Goal: Use online tool/utility: Utilize a website feature to perform a specific function

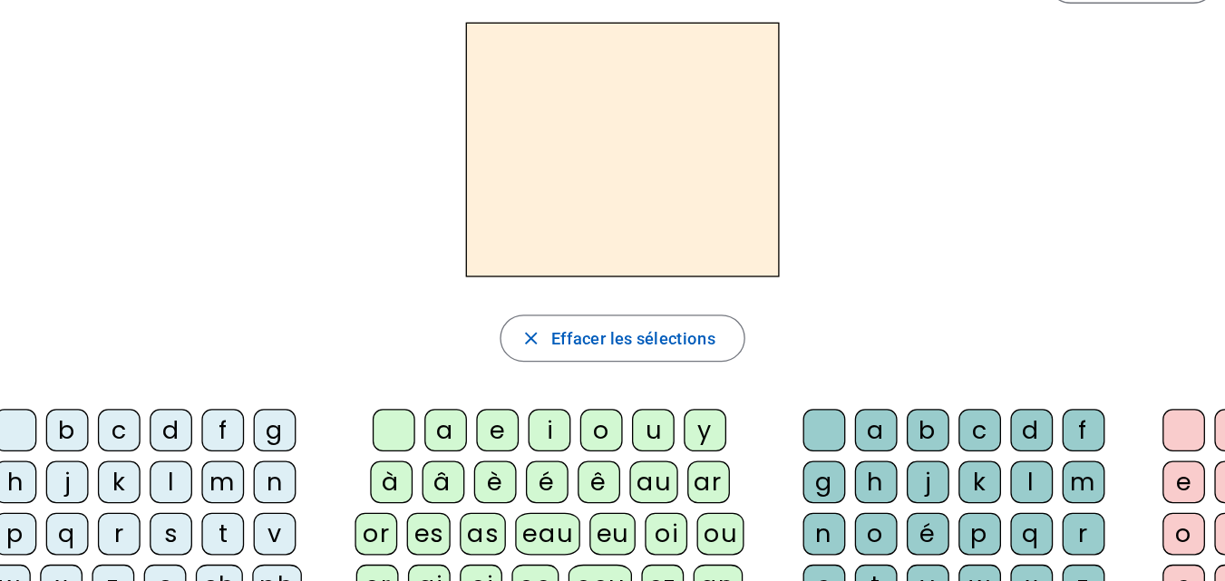
click at [87, 391] on div "b" at bounding box center [95, 393] width 33 height 33
click at [389, 394] on div "a" at bounding box center [386, 393] width 33 height 33
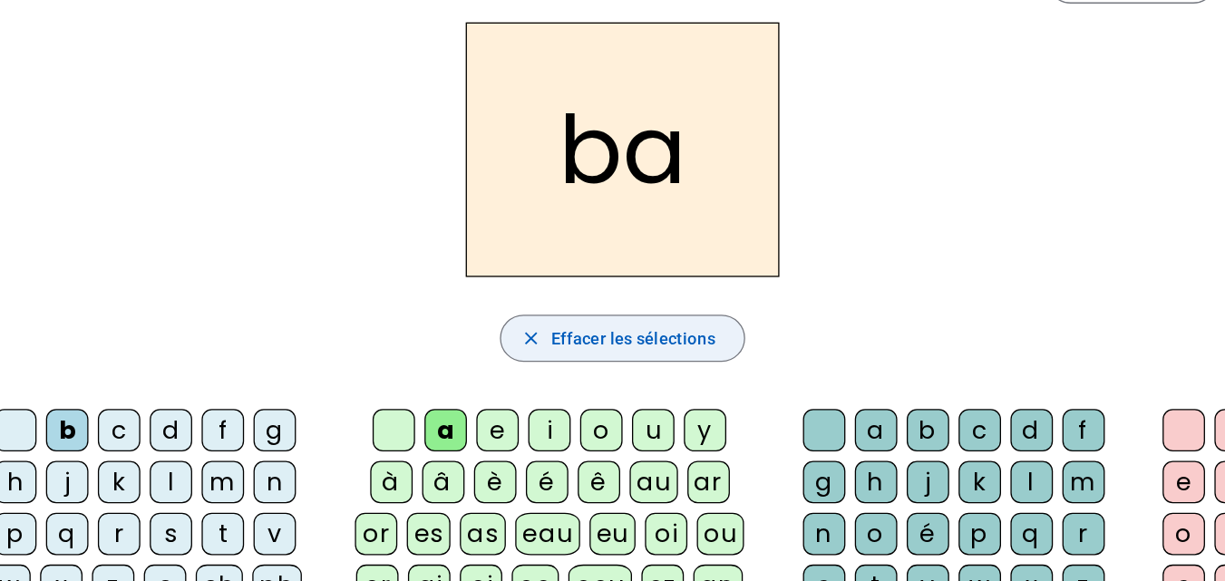
click at [547, 317] on span "Effacer les sélections" at bounding box center [530, 323] width 126 height 22
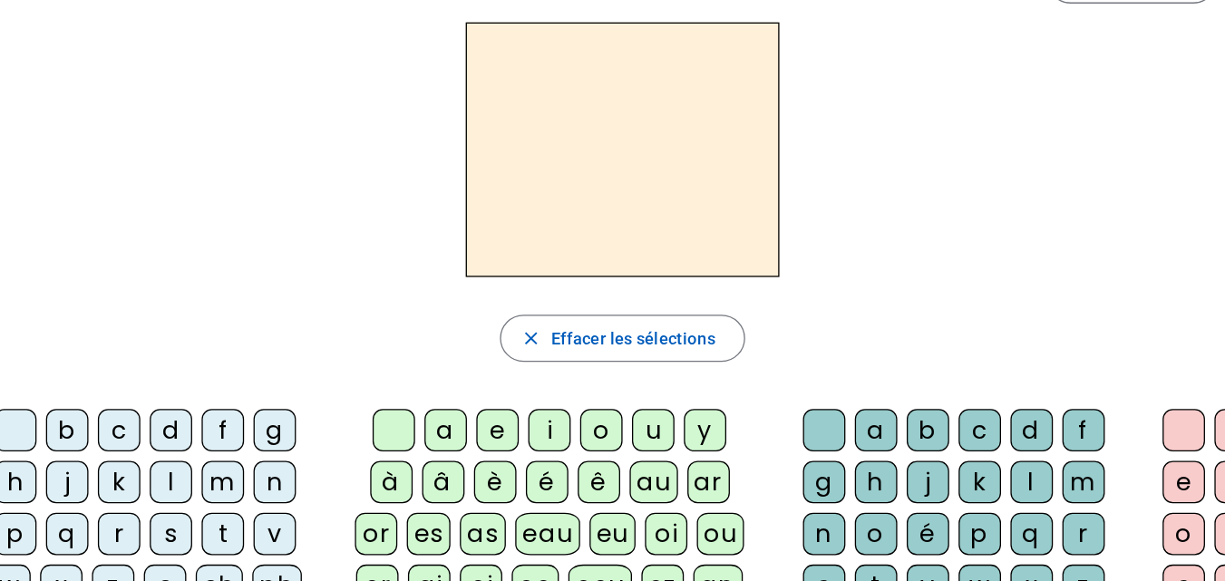
click at [106, 394] on div "b" at bounding box center [95, 393] width 33 height 33
click at [424, 392] on div "e" at bounding box center [426, 393] width 33 height 33
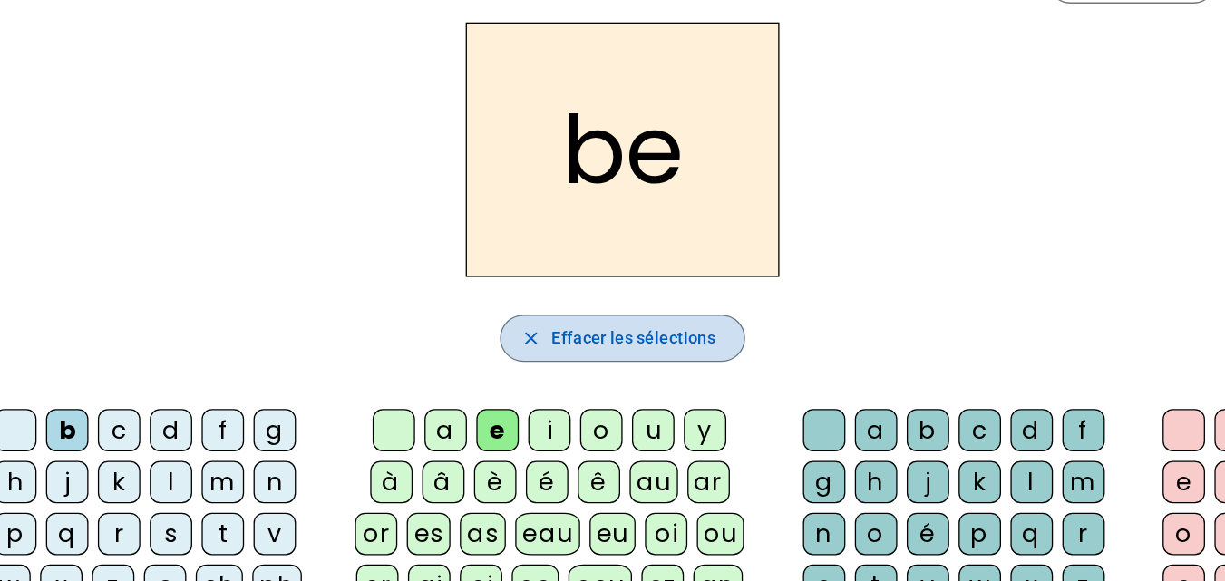
click at [467, 327] on span "Effacer les sélections" at bounding box center [530, 323] width 126 height 22
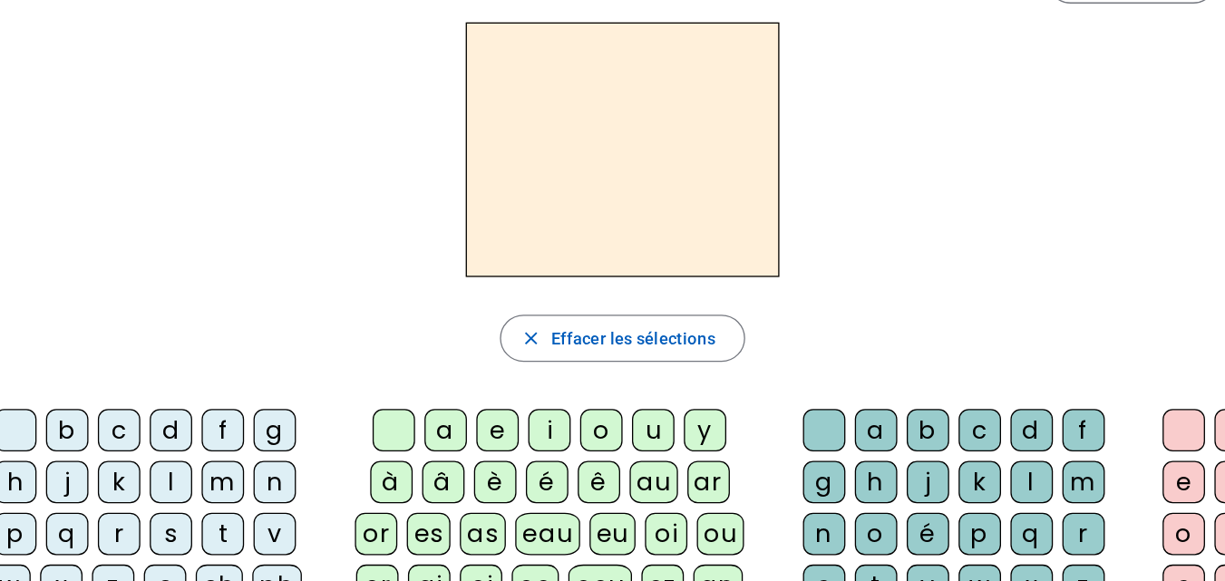
click at [105, 395] on div "b" at bounding box center [95, 393] width 33 height 33
click at [467, 389] on div "i" at bounding box center [466, 393] width 33 height 33
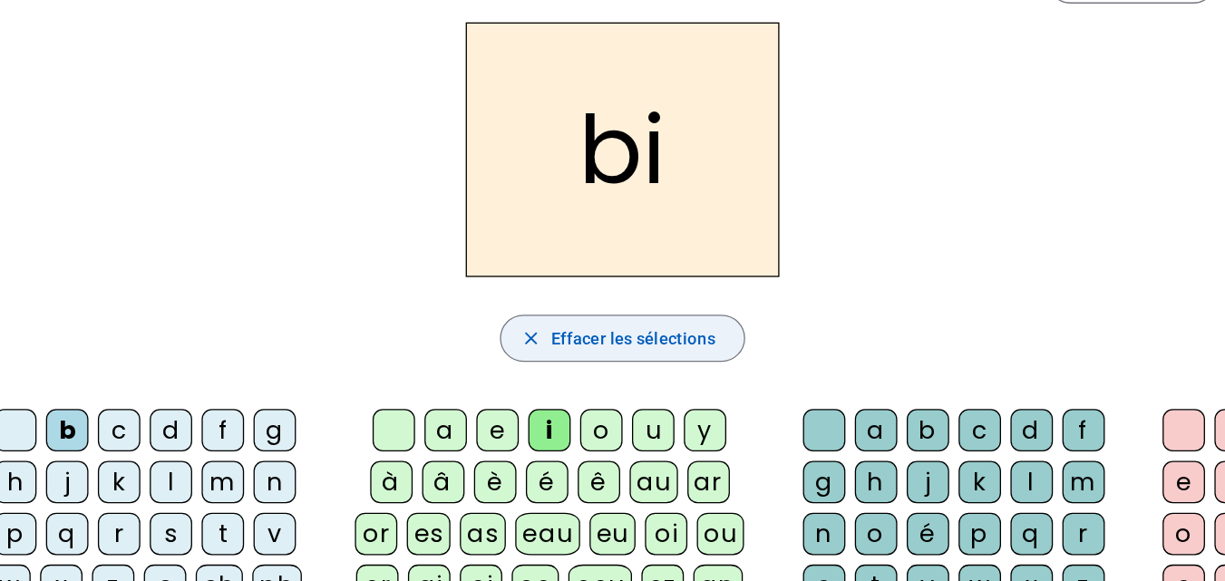
click at [471, 316] on span "Effacer les sélections" at bounding box center [530, 323] width 126 height 22
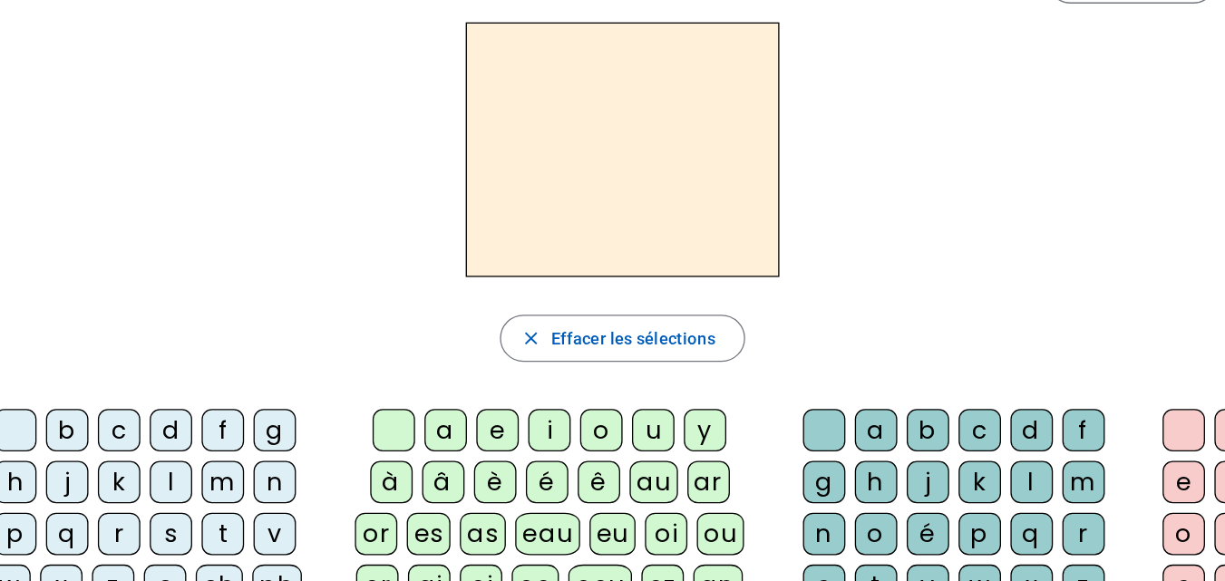
click at [100, 385] on div "b" at bounding box center [95, 393] width 33 height 33
click at [509, 390] on div "o" at bounding box center [506, 393] width 33 height 33
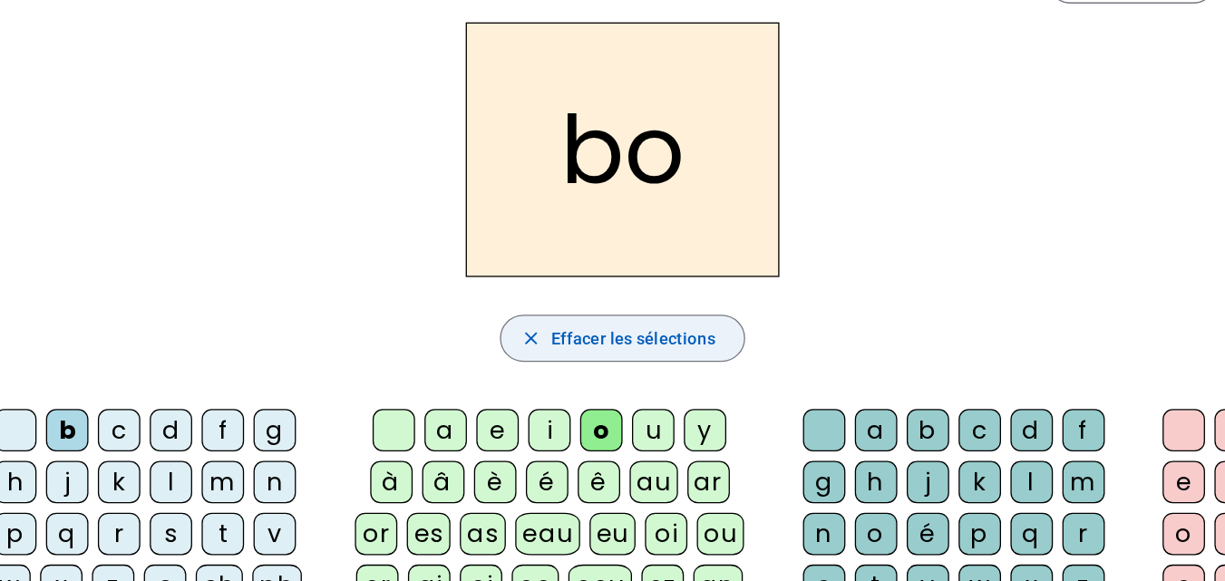
click at [521, 334] on span "button" at bounding box center [522, 323] width 186 height 44
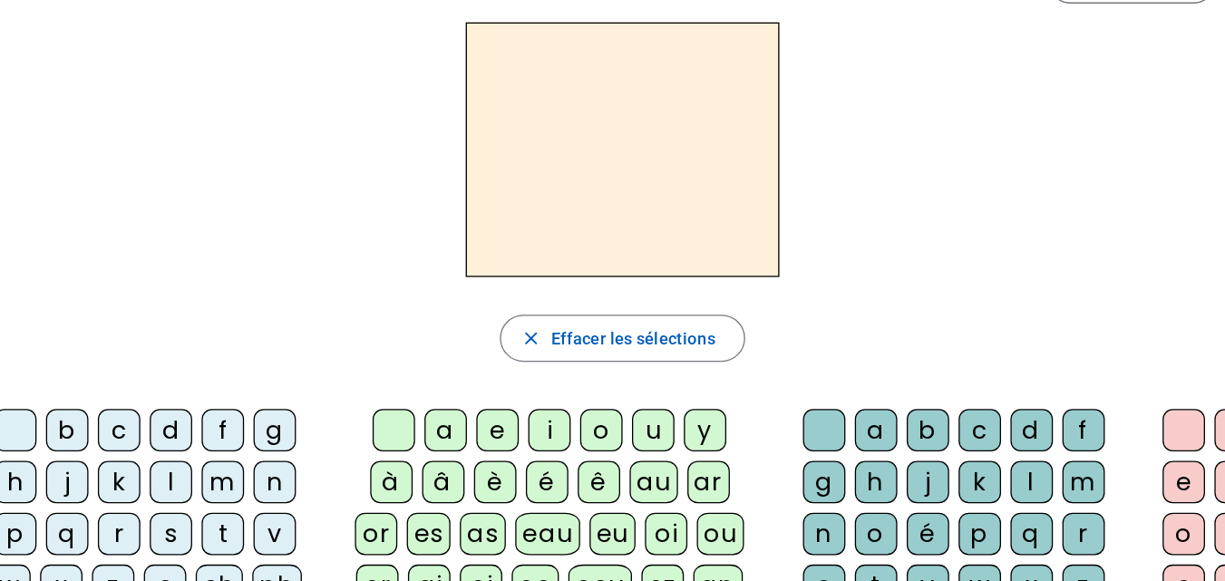
click at [92, 398] on div "b" at bounding box center [95, 393] width 33 height 33
click at [544, 397] on div "u" at bounding box center [546, 393] width 33 height 33
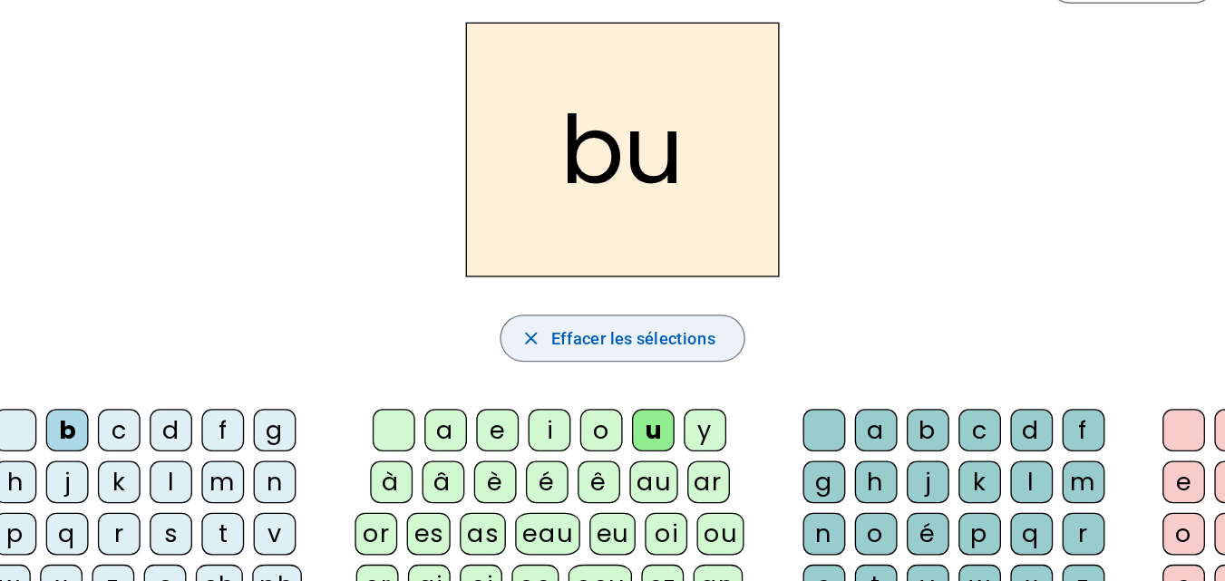
click at [479, 331] on span "Effacer les sélections" at bounding box center [530, 323] width 126 height 22
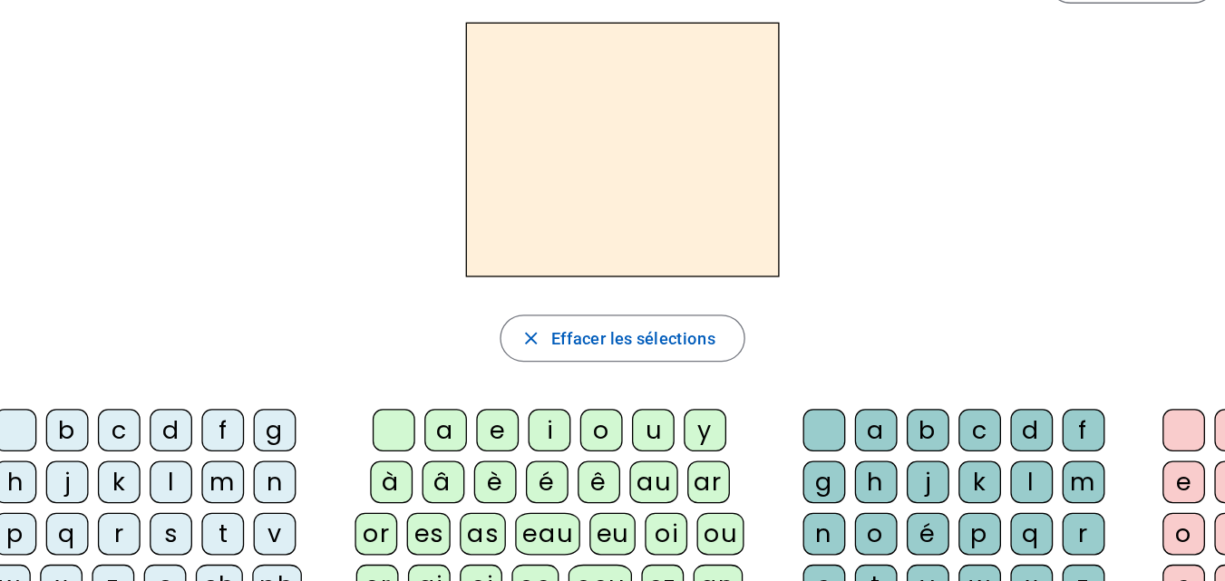
click at [92, 394] on div "b" at bounding box center [95, 393] width 33 height 33
click at [583, 392] on div "y" at bounding box center [585, 393] width 33 height 33
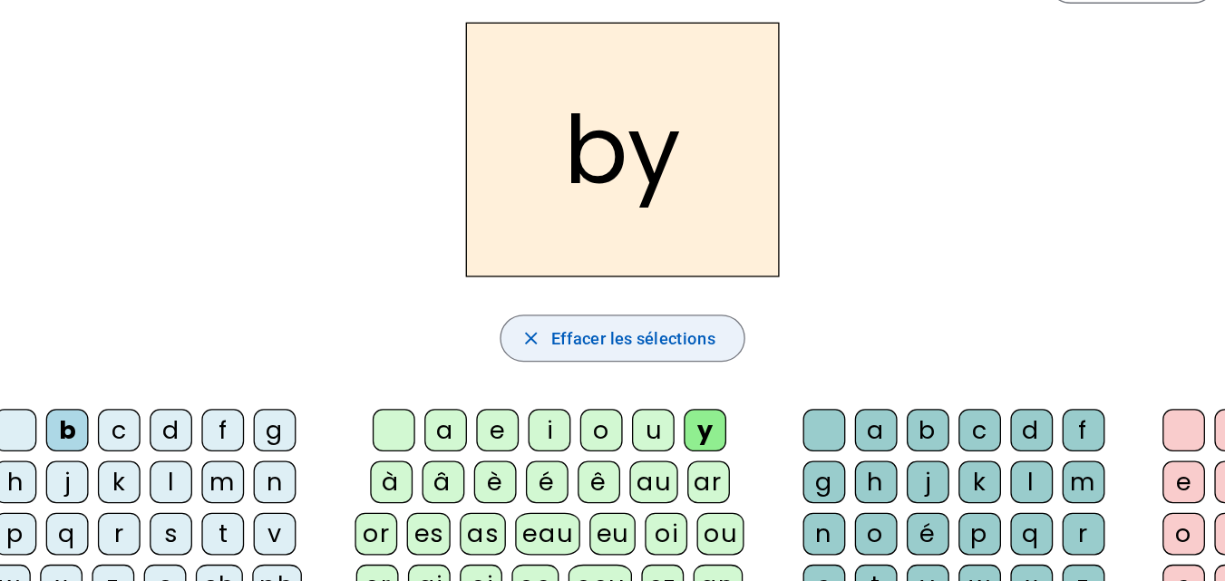
click at [511, 327] on span "Effacer les sélections" at bounding box center [530, 323] width 126 height 22
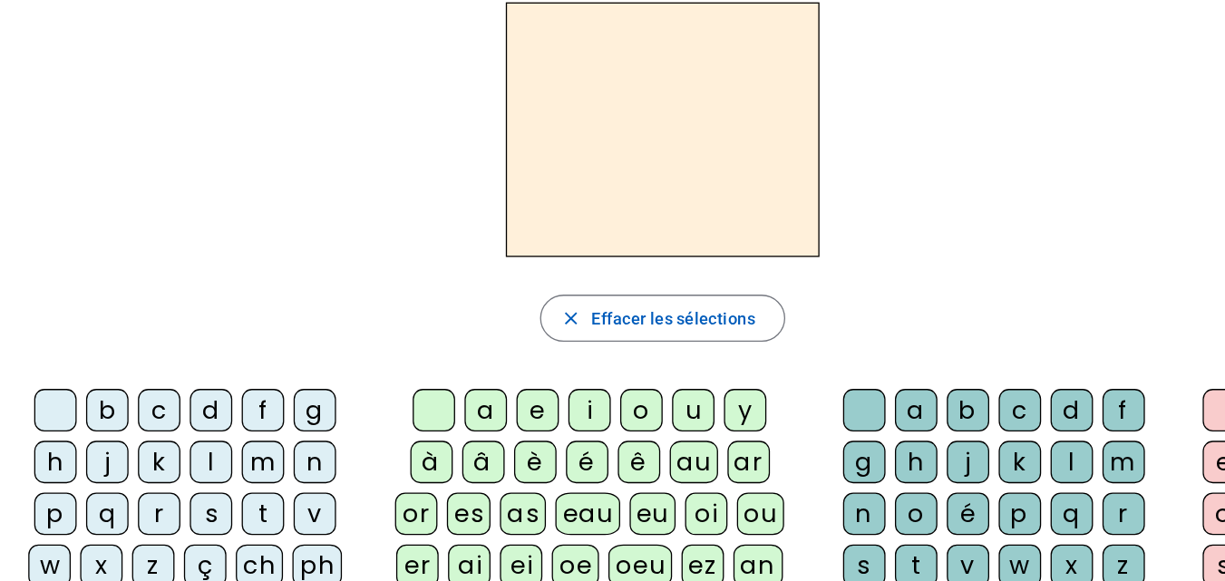
click at [138, 395] on div "c" at bounding box center [135, 393] width 33 height 33
click at [382, 397] on div "a" at bounding box center [386, 393] width 33 height 33
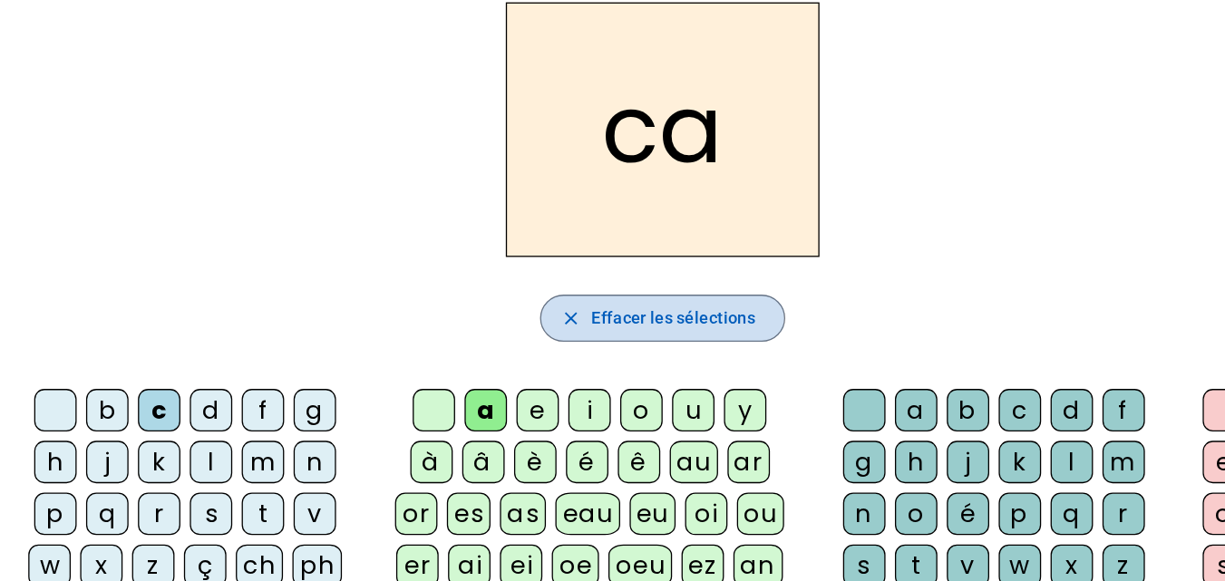
click at [511, 321] on span "Effacer les sélections" at bounding box center [530, 323] width 126 height 22
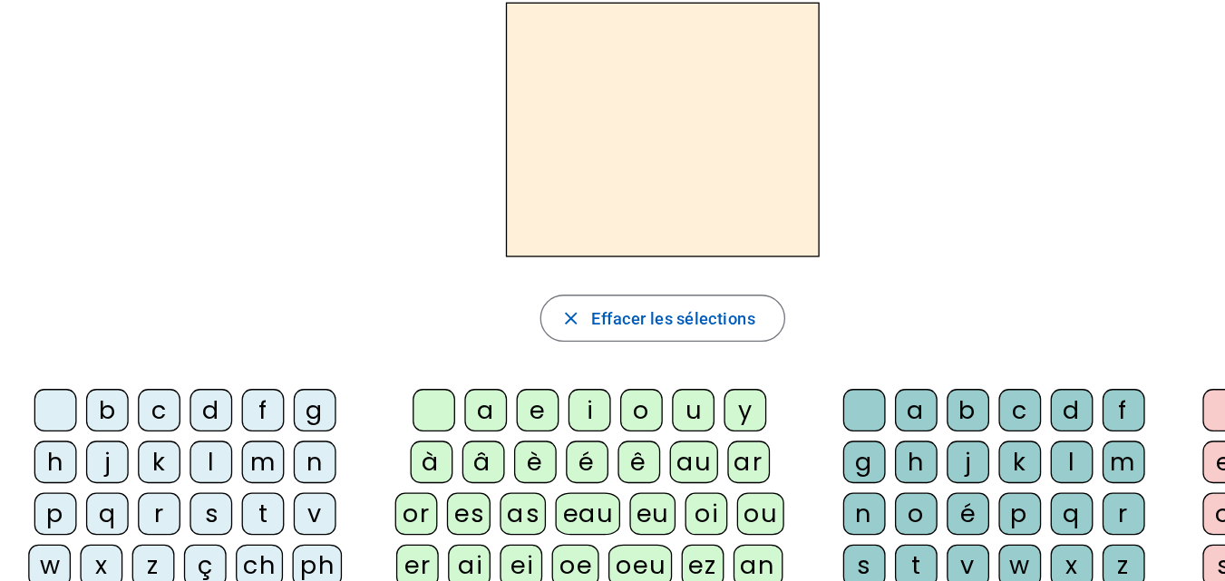
click at [130, 383] on div "c" at bounding box center [135, 393] width 33 height 33
click at [417, 391] on div "e" at bounding box center [426, 393] width 33 height 33
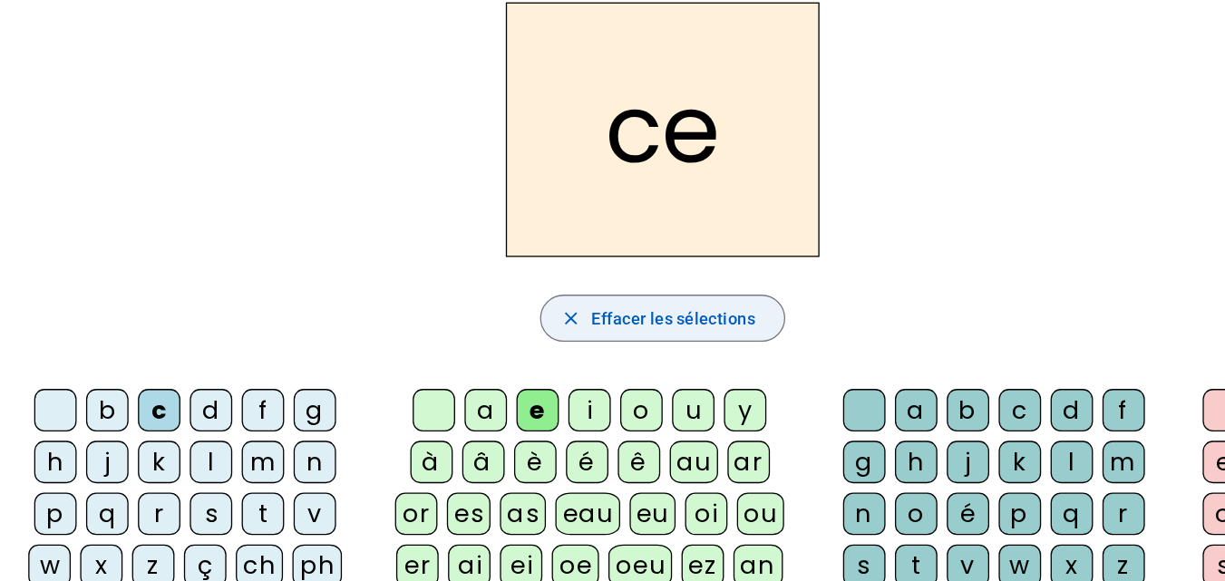
click at [471, 323] on span "Effacer les sélections" at bounding box center [530, 323] width 126 height 22
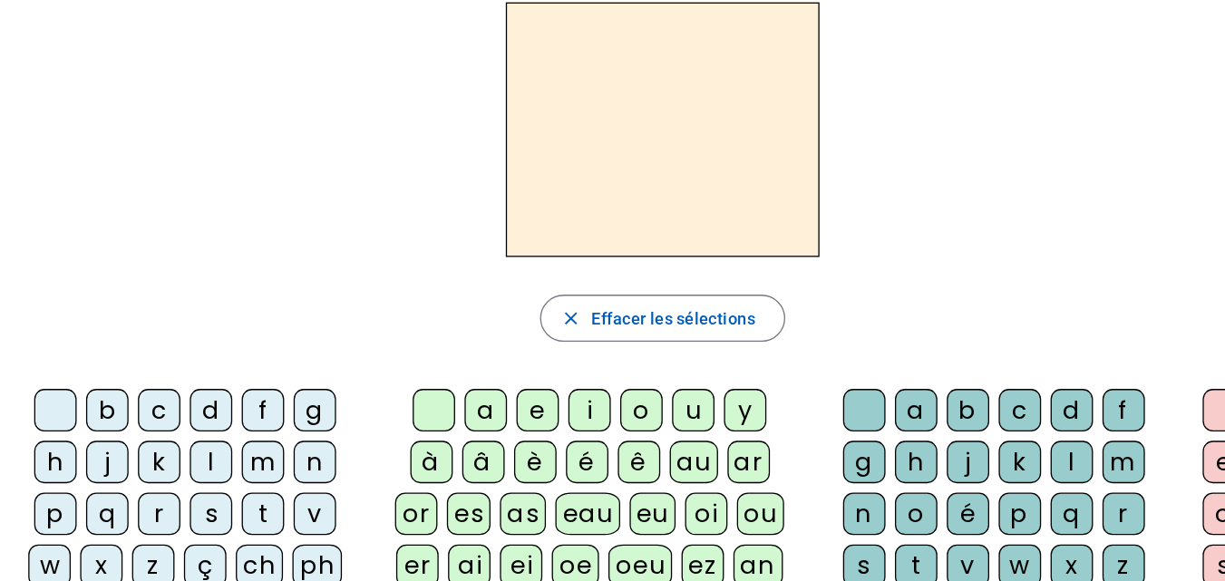
click at [139, 395] on div "c" at bounding box center [135, 393] width 33 height 33
click at [387, 392] on div "a" at bounding box center [386, 393] width 33 height 33
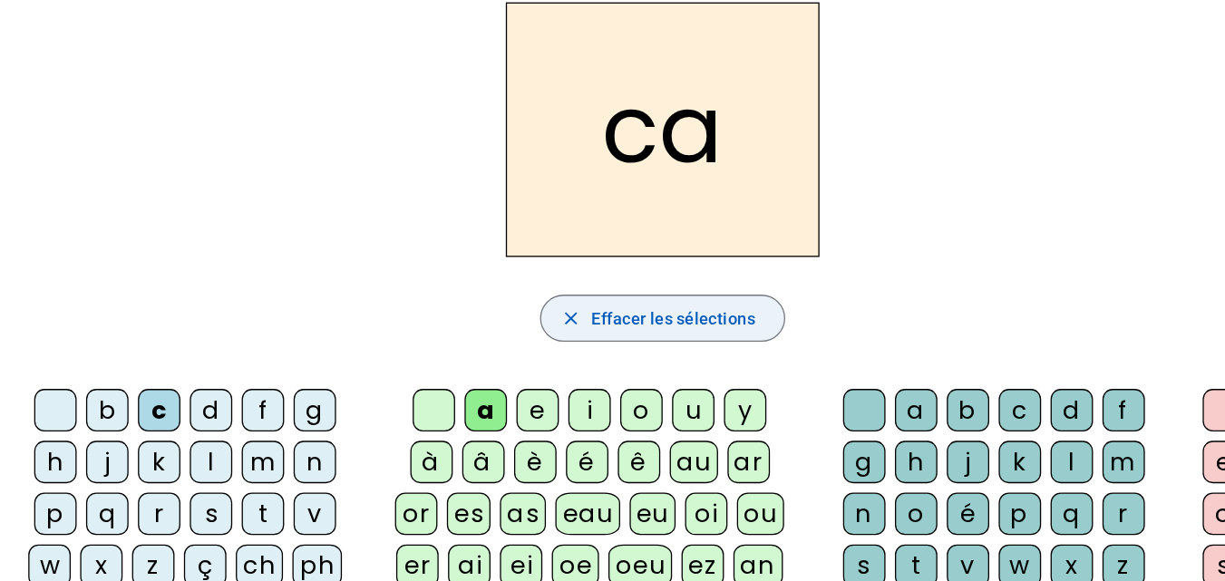
click at [503, 317] on span "Effacer les sélections" at bounding box center [530, 323] width 126 height 22
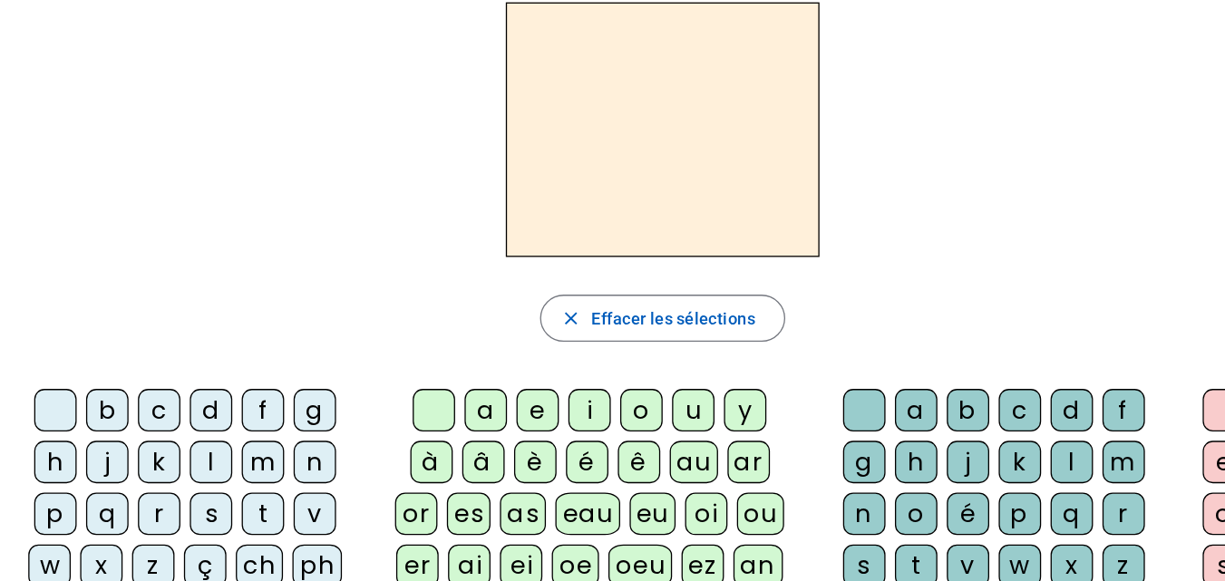
click at [141, 388] on div "c" at bounding box center [135, 393] width 33 height 33
click at [426, 394] on div "e" at bounding box center [426, 393] width 33 height 33
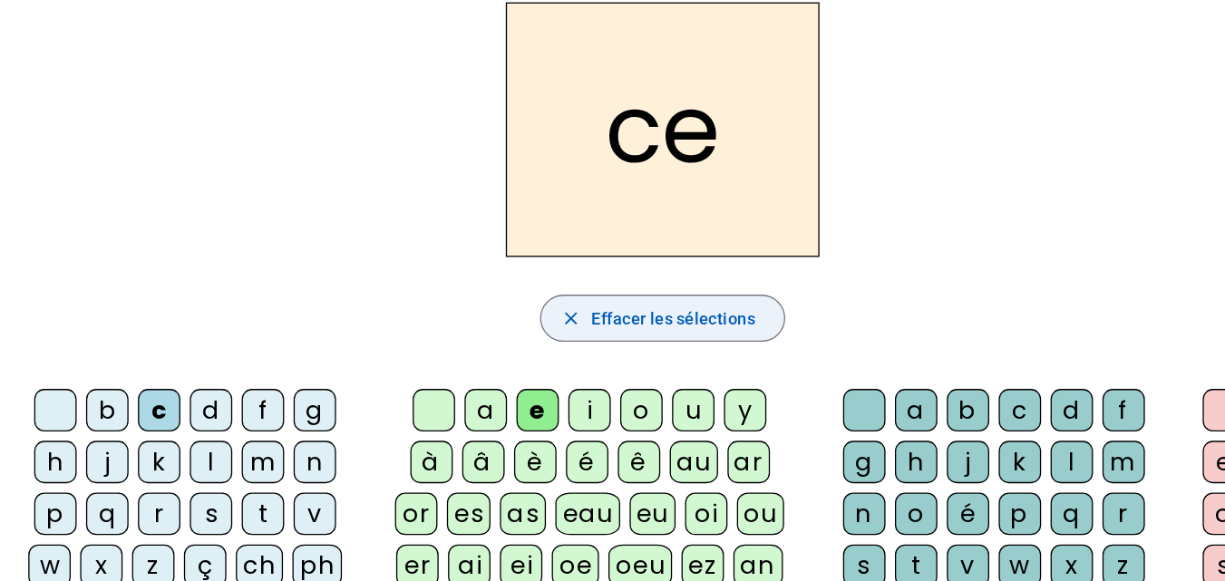
click at [519, 326] on span "Effacer les sélections" at bounding box center [530, 323] width 126 height 22
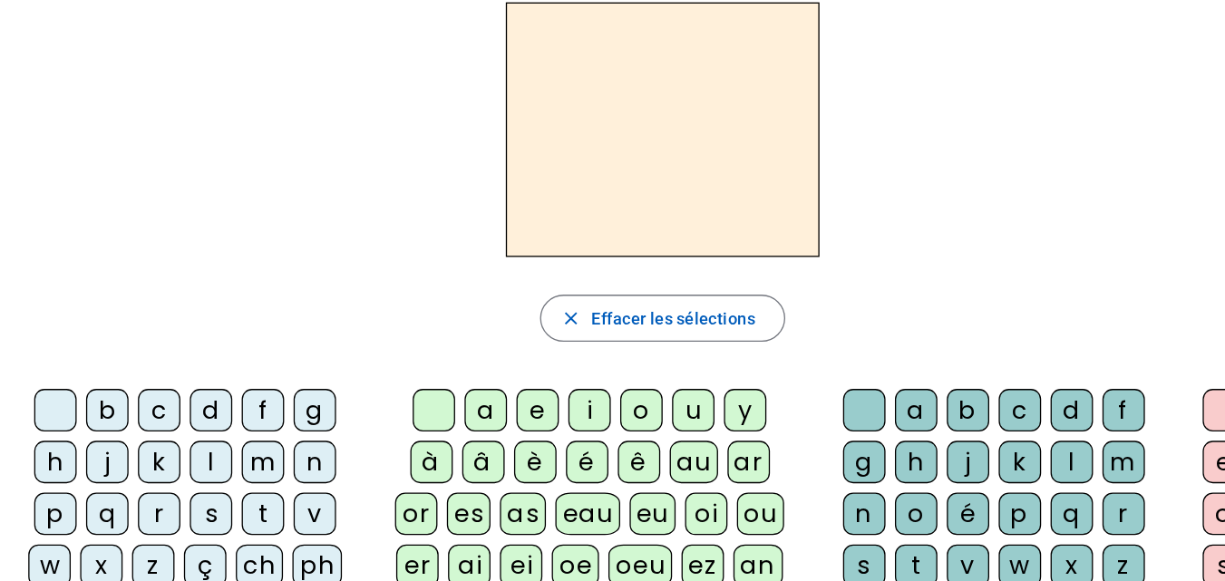
click at [139, 396] on div "c" at bounding box center [135, 393] width 33 height 33
click at [462, 391] on div "i" at bounding box center [466, 393] width 33 height 33
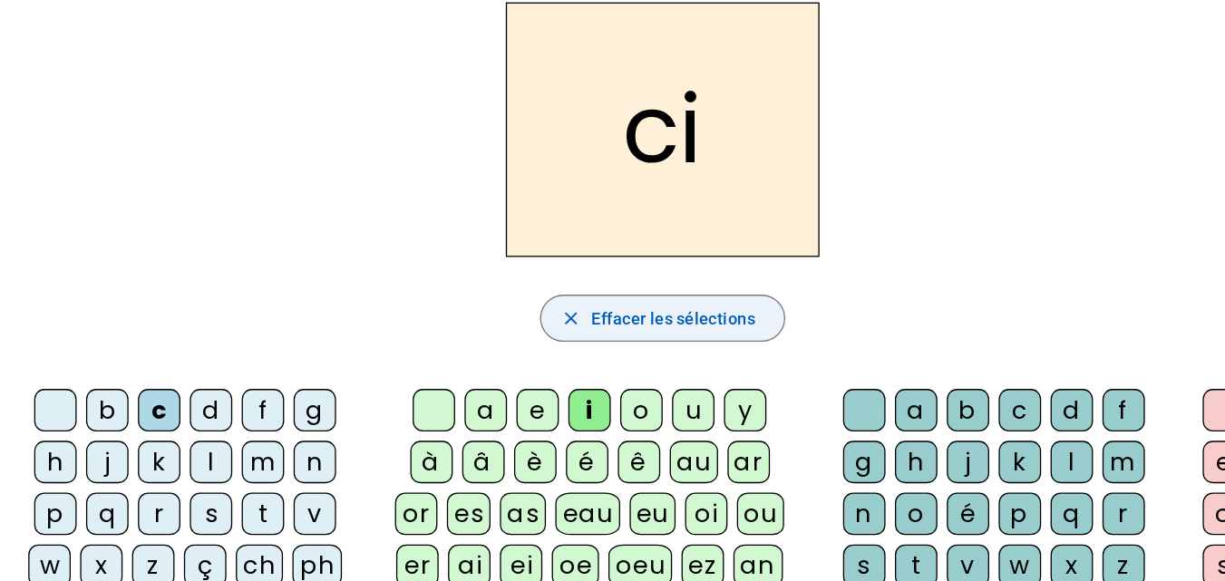
click at [465, 323] on span "button" at bounding box center [522, 323] width 186 height 44
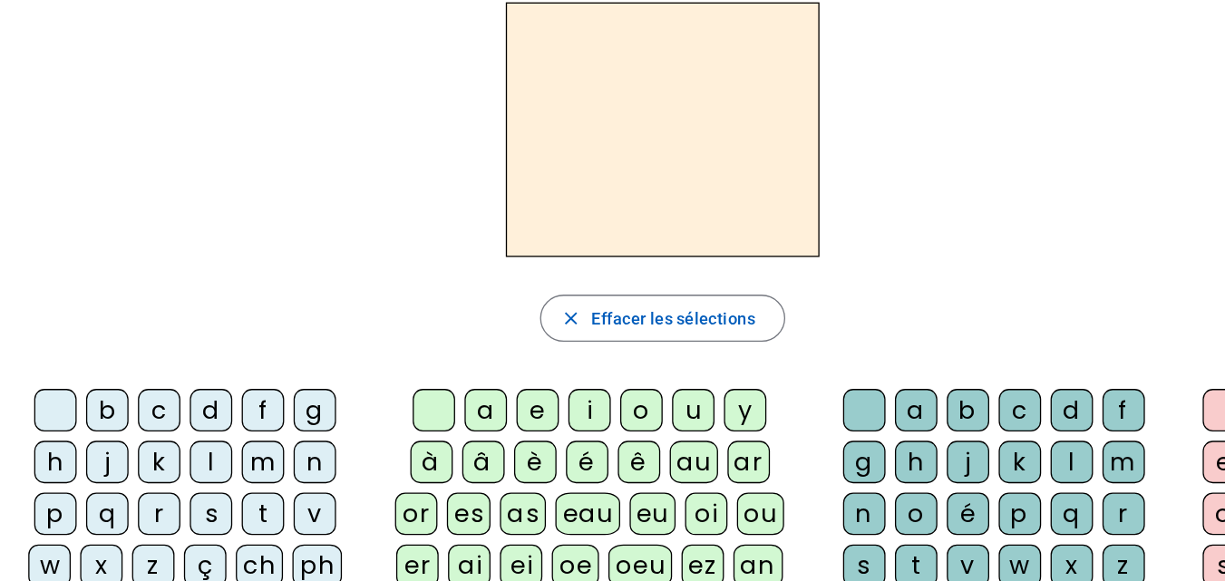
click at [139, 388] on div "c" at bounding box center [135, 393] width 33 height 33
click at [504, 394] on div "o" at bounding box center [506, 393] width 33 height 33
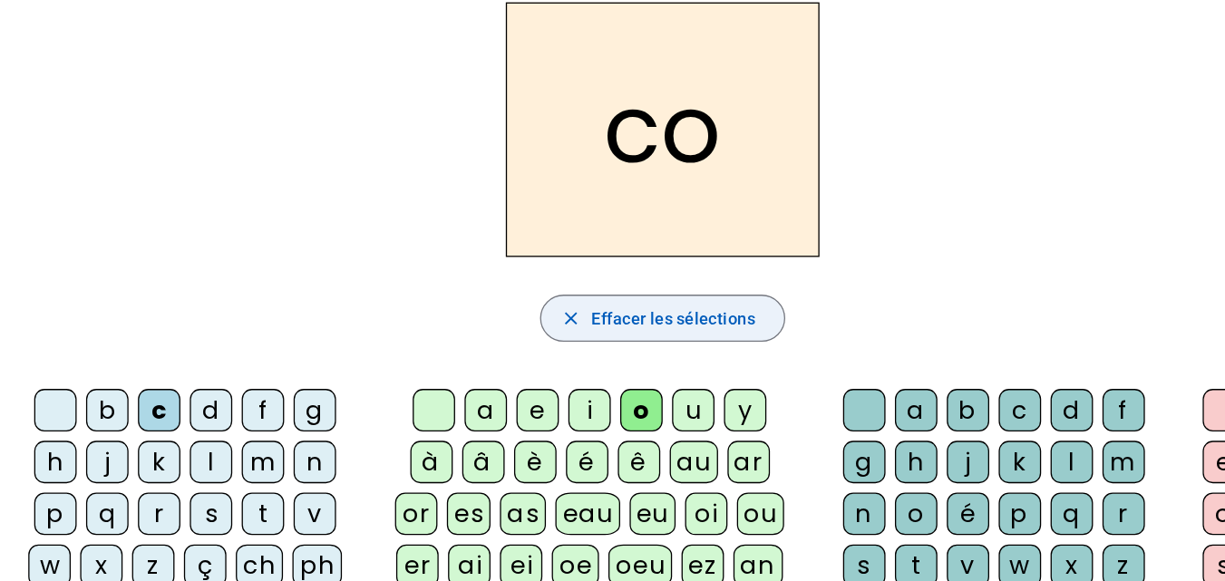
click at [509, 322] on span "Effacer les sélections" at bounding box center [530, 323] width 126 height 22
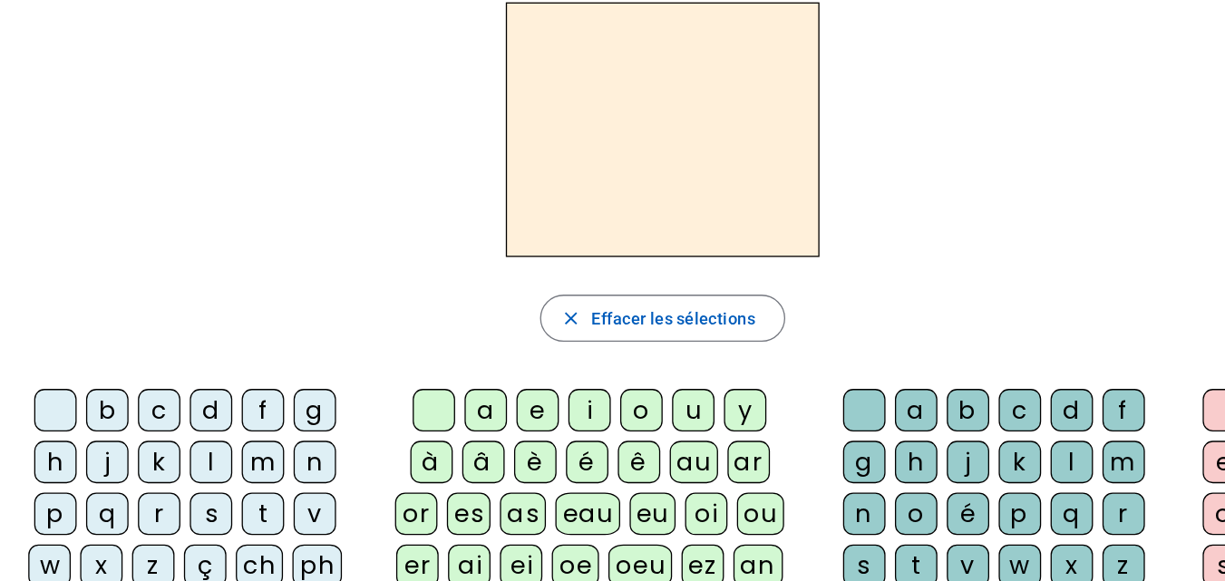
click at [252, 394] on div "g" at bounding box center [254, 393] width 33 height 33
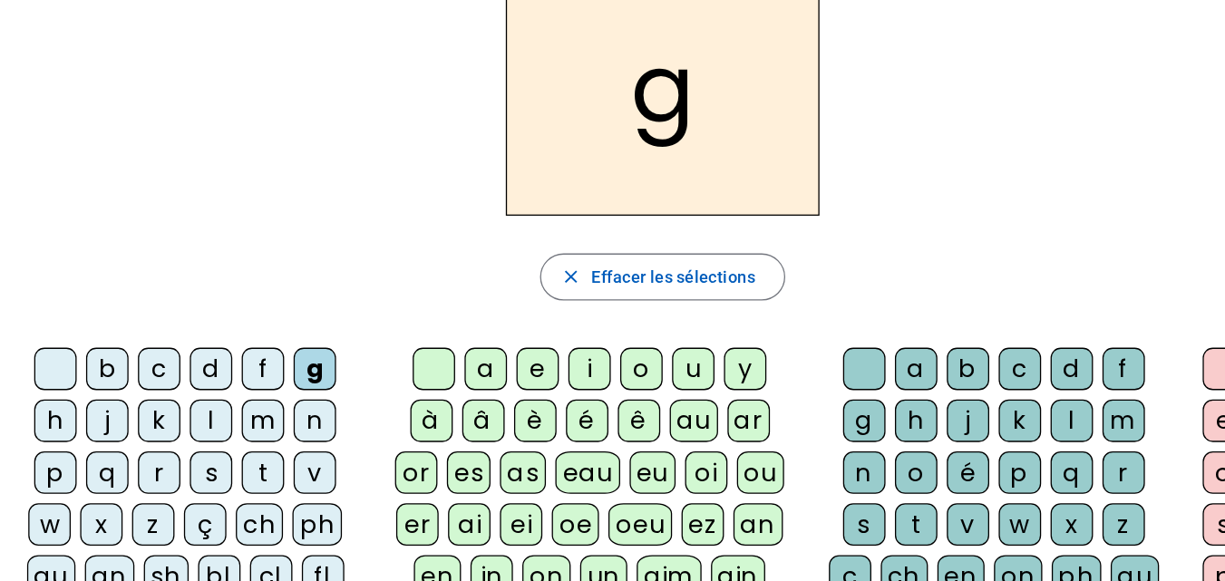
click at [868, 471] on div "r" at bounding box center [877, 473] width 33 height 33
click at [420, 399] on div "e" at bounding box center [426, 393] width 33 height 33
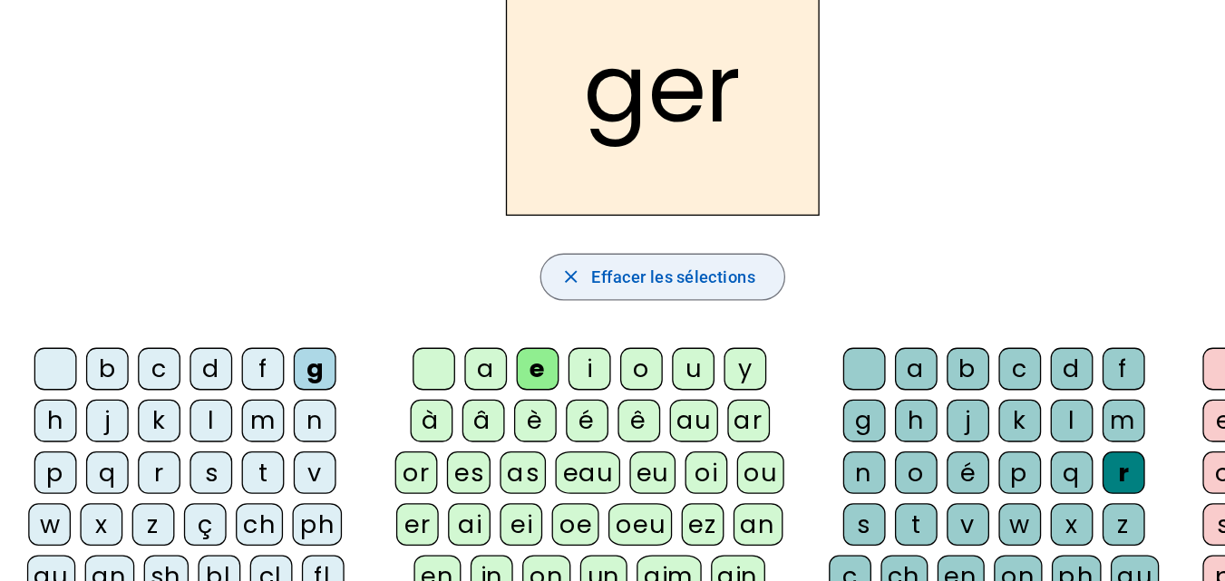
click at [486, 326] on span "Effacer les sélections" at bounding box center [530, 323] width 126 height 22
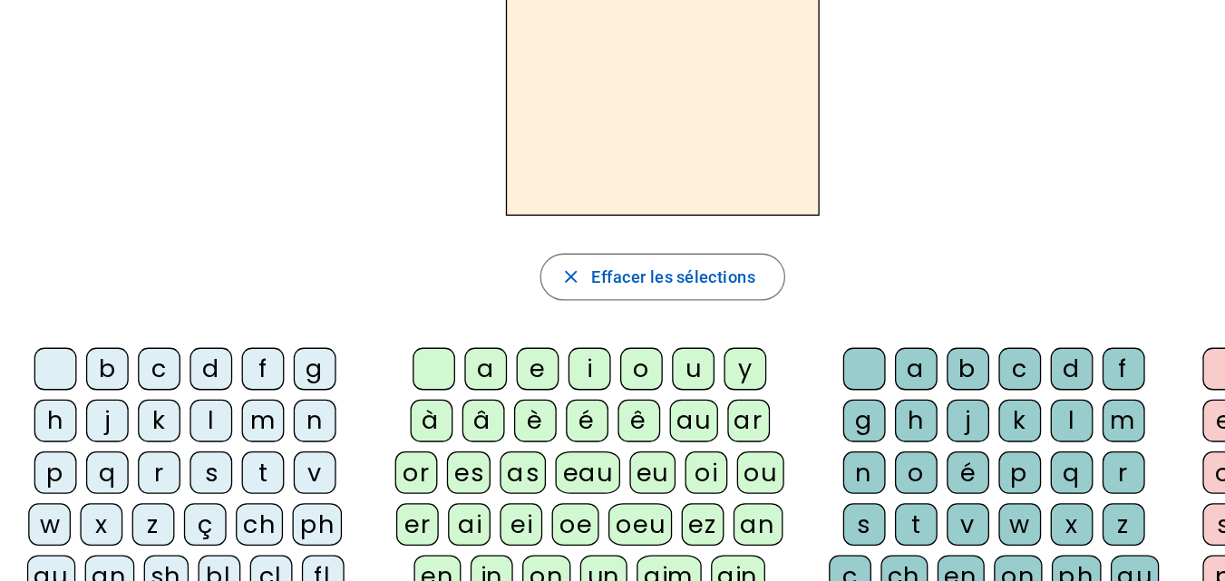
click at [254, 397] on div "g" at bounding box center [254, 393] width 33 height 33
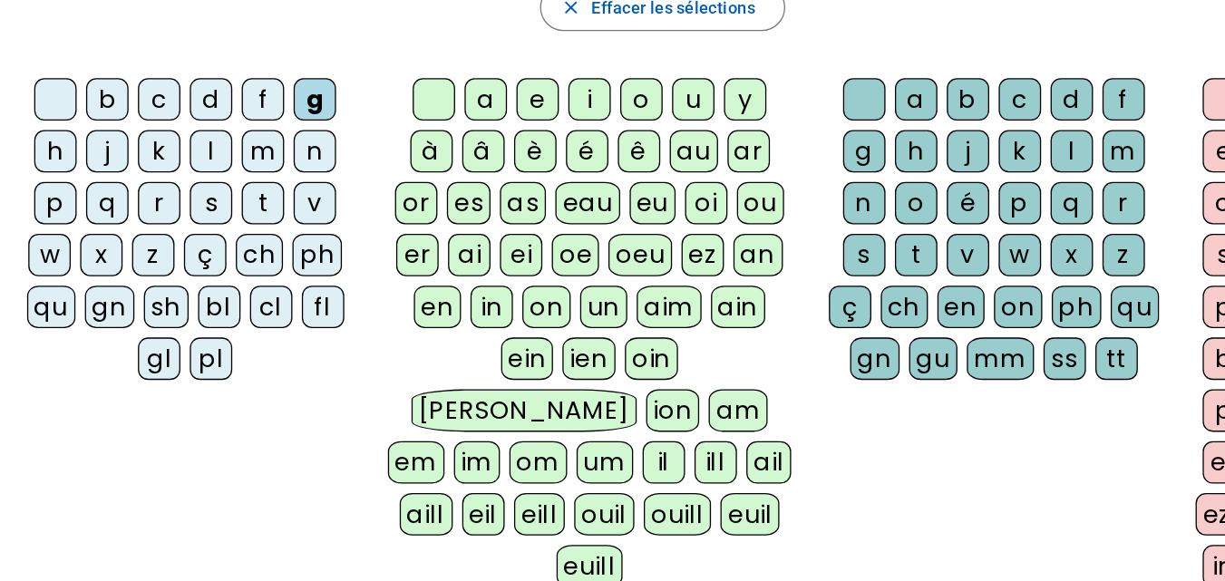
scroll to position [181, 0]
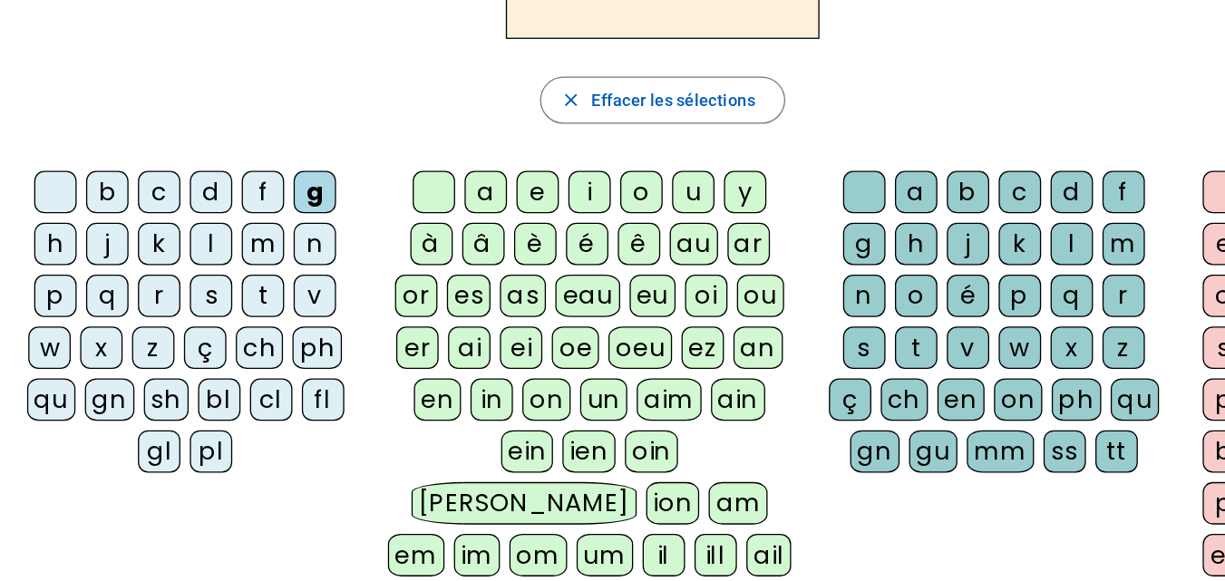
click at [876, 295] on div "r" at bounding box center [877, 292] width 33 height 33
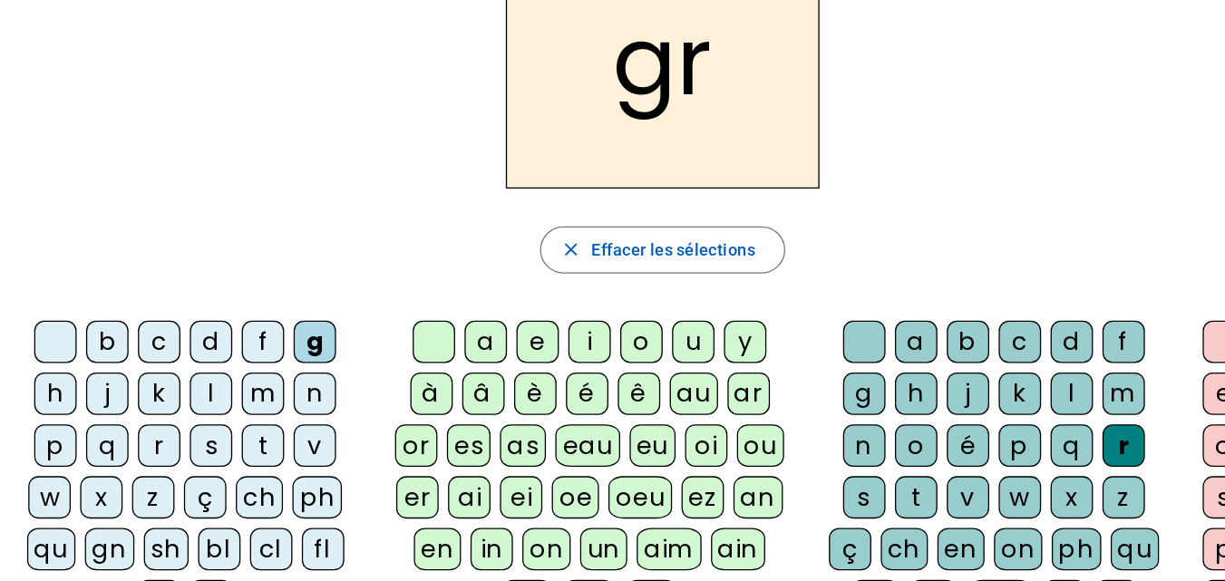
scroll to position [130, 0]
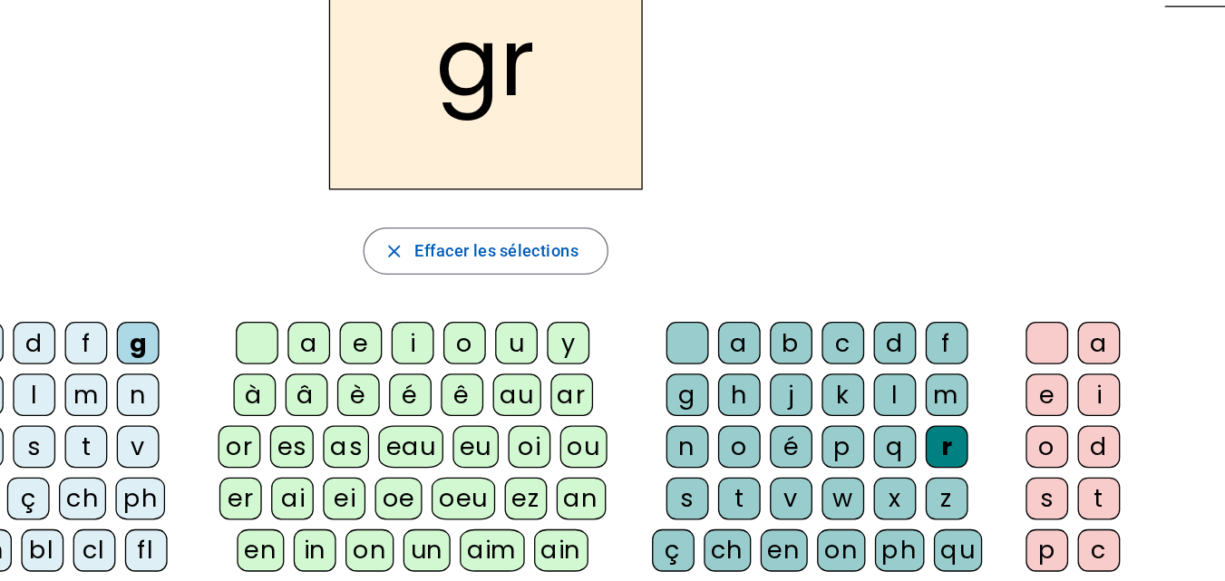
click at [958, 299] on div "e" at bounding box center [954, 303] width 33 height 33
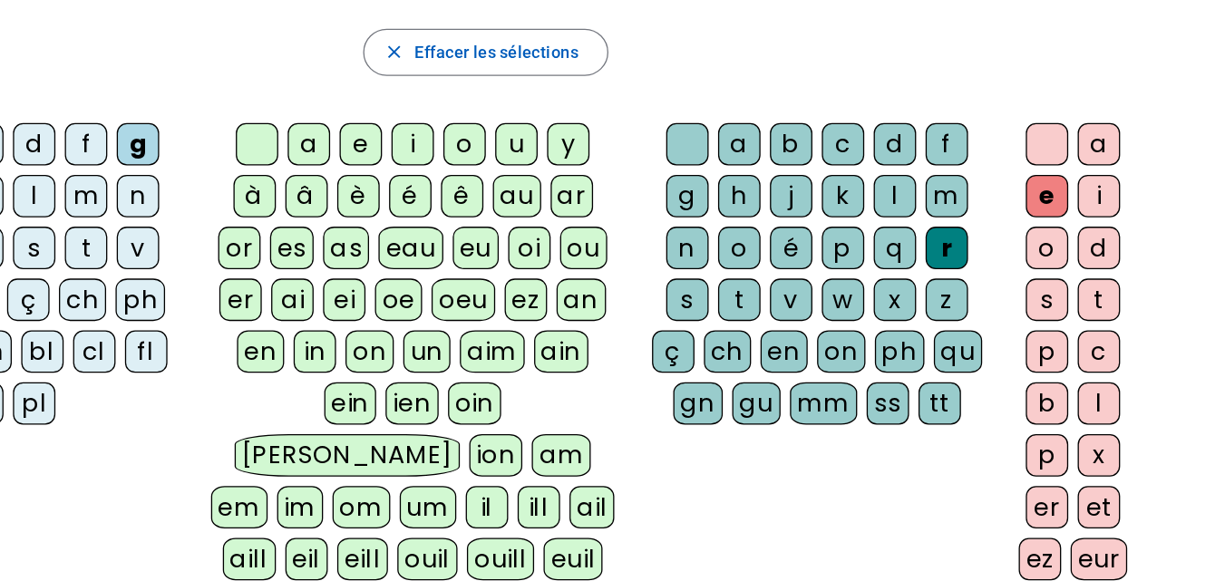
scroll to position [148, 0]
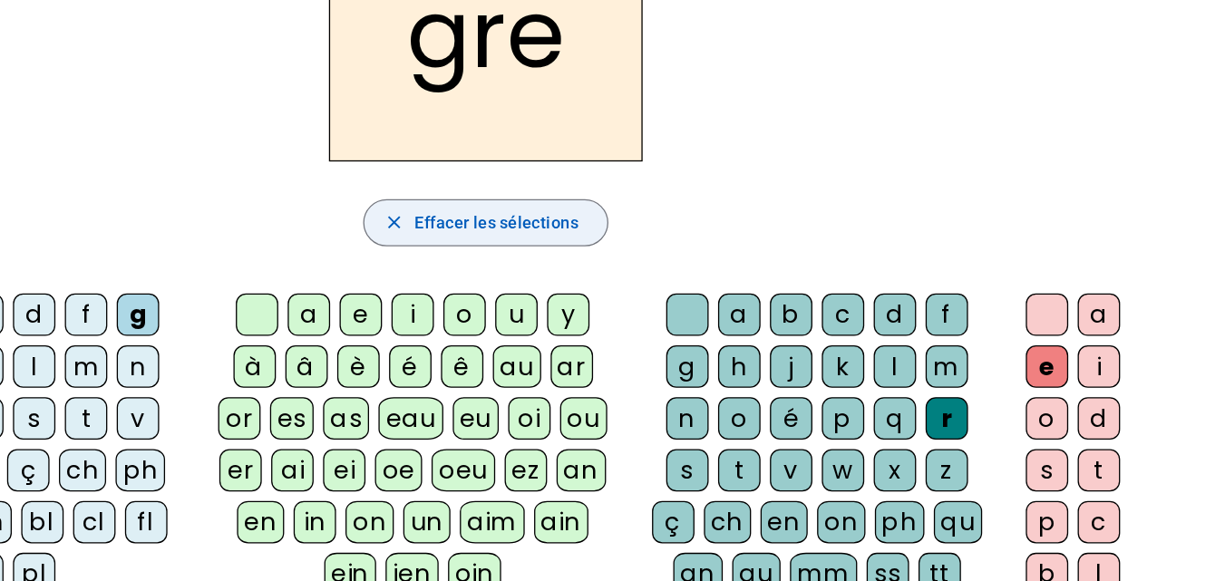
click at [485, 180] on span "Effacer les sélections" at bounding box center [530, 175] width 126 height 22
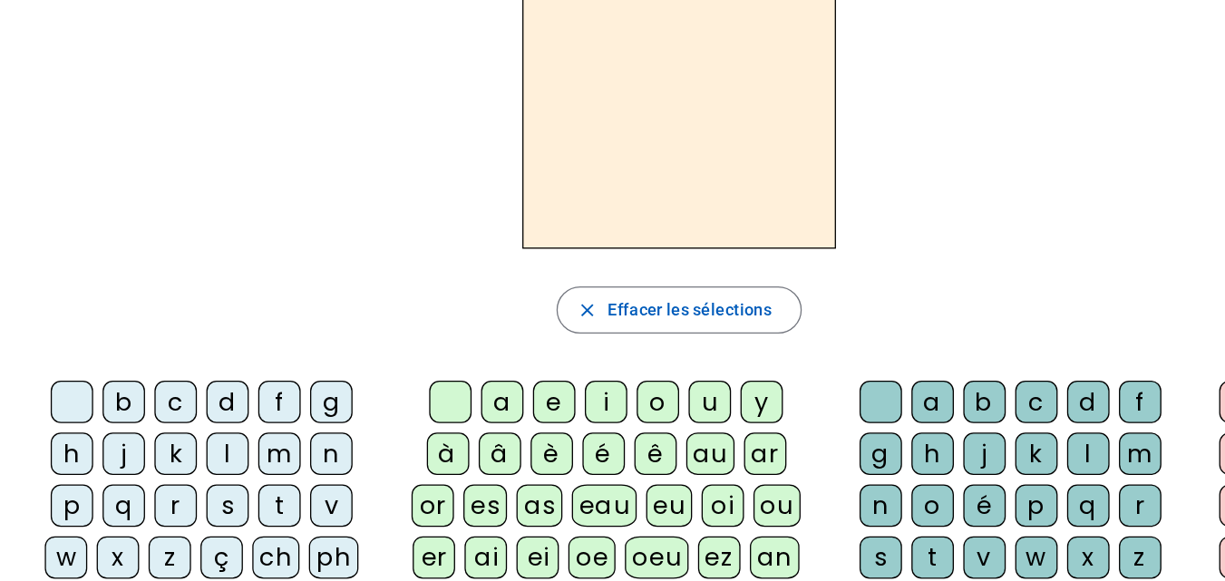
scroll to position [0, 0]
